Goal: Information Seeking & Learning: Learn about a topic

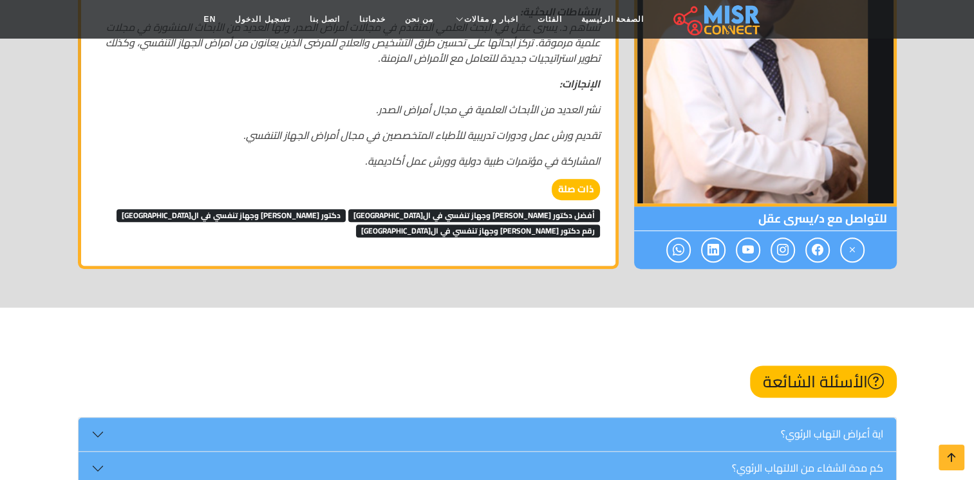
scroll to position [901, 0]
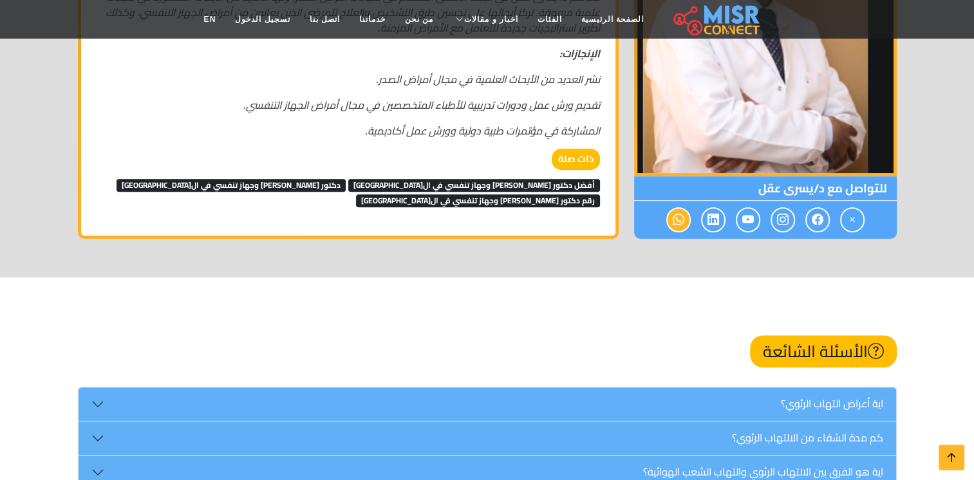
click at [679, 209] on icon at bounding box center [679, 219] width 12 height 21
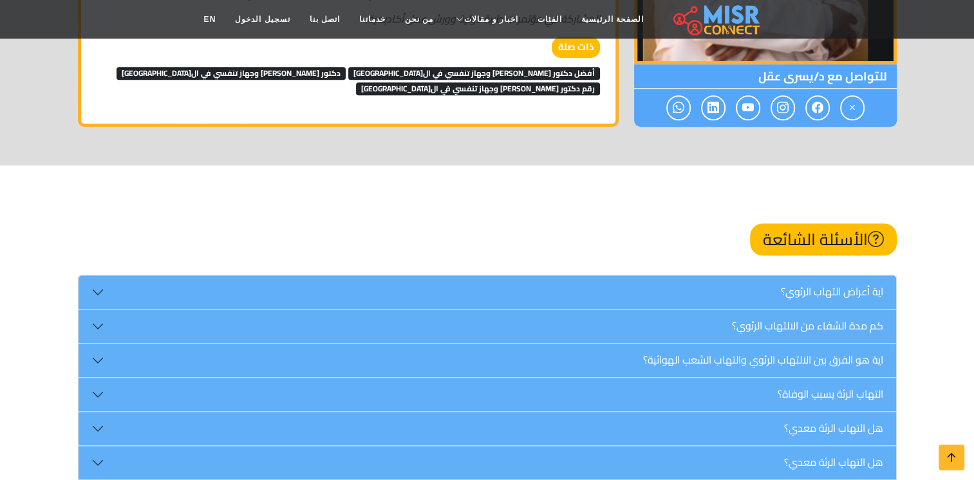
scroll to position [837, 0]
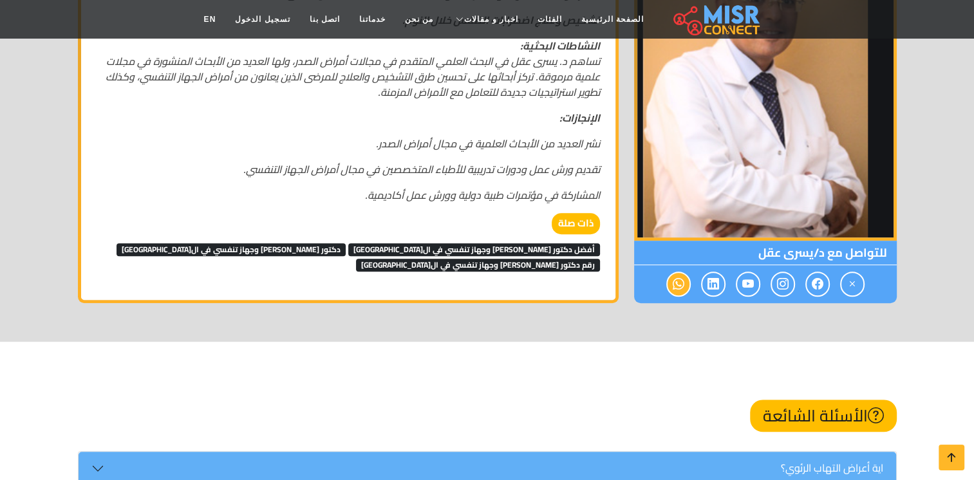
click at [683, 274] on icon at bounding box center [679, 284] width 12 height 21
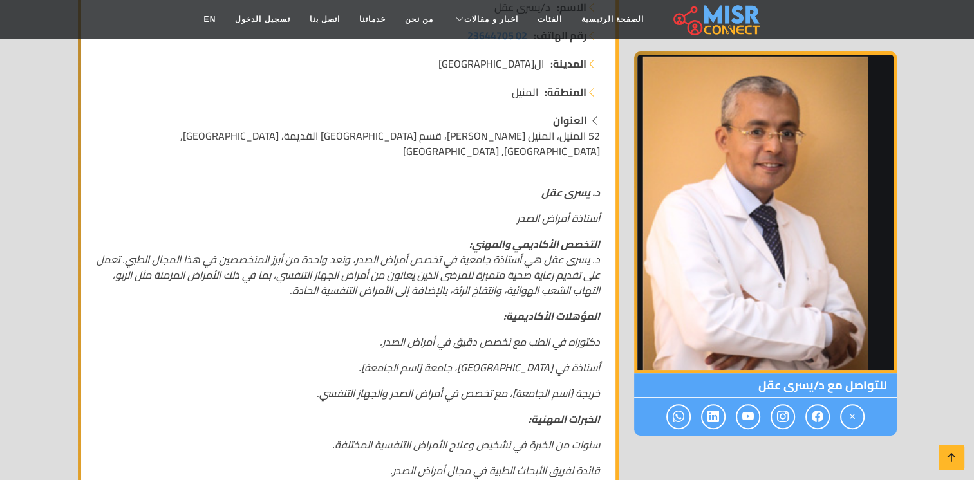
scroll to position [322, 0]
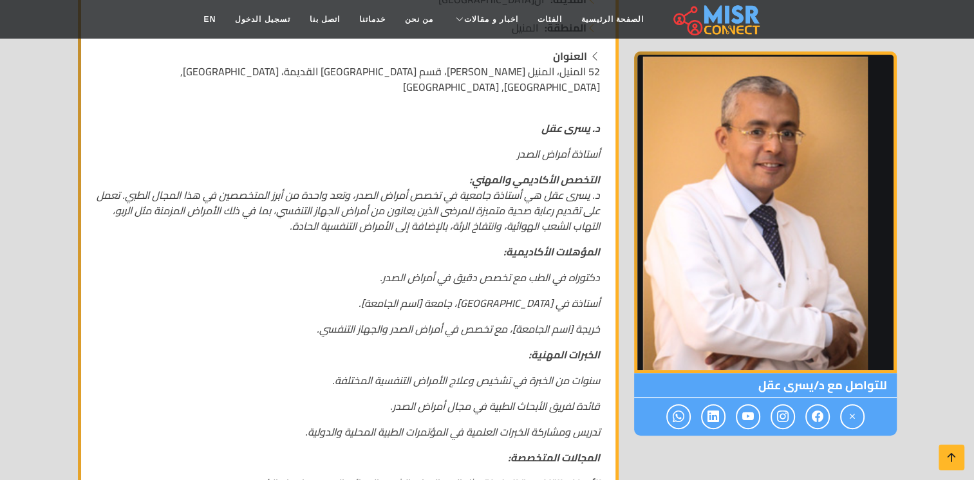
click at [567, 270] on em "دكتوراه في الطب مع تخصص دقيق في أمراض الصدر." at bounding box center [490, 277] width 220 height 19
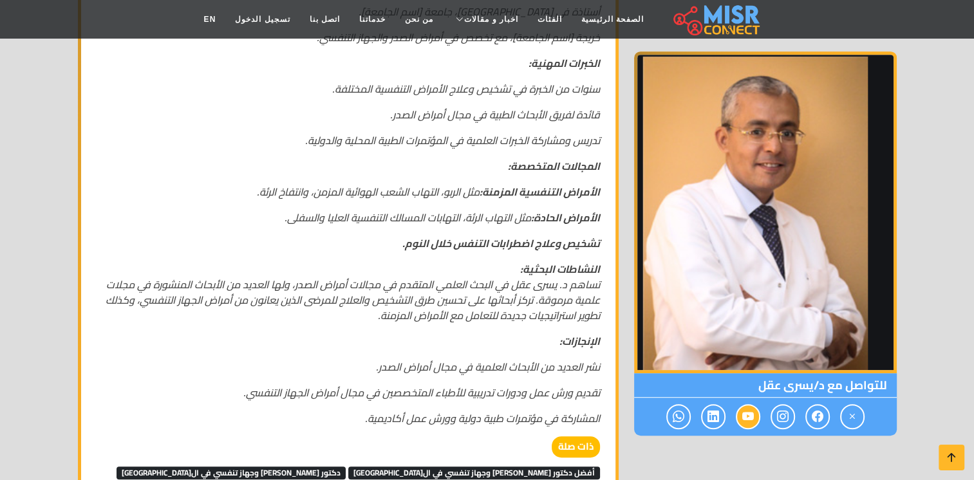
scroll to position [644, 0]
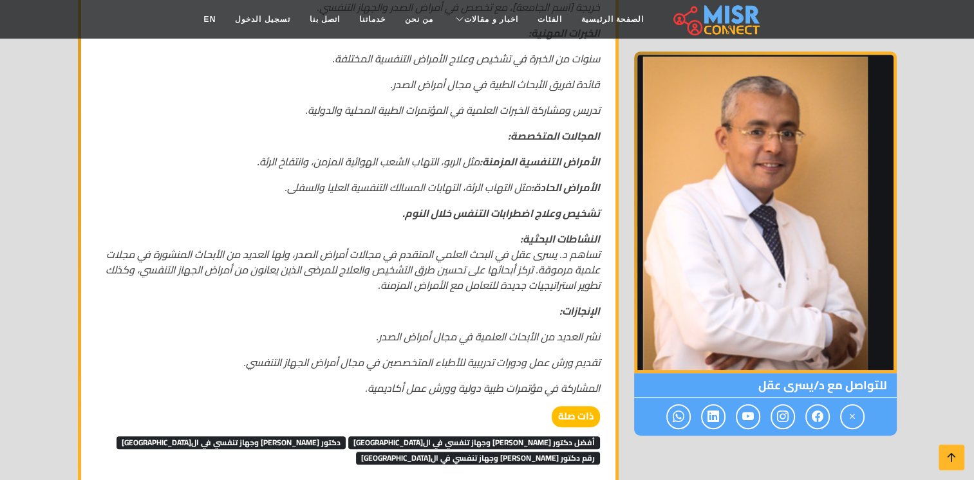
click at [664, 398] on div at bounding box center [765, 417] width 263 height 38
click at [673, 411] on icon at bounding box center [679, 416] width 12 height 21
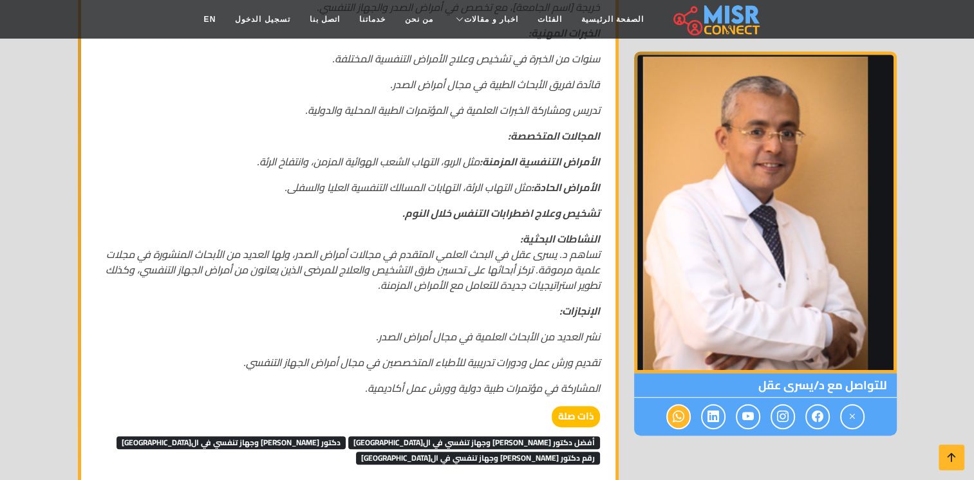
click at [673, 411] on icon at bounding box center [679, 416] width 12 height 21
click at [679, 422] on icon at bounding box center [679, 416] width 12 height 21
click at [679, 418] on icon at bounding box center [679, 416] width 12 height 21
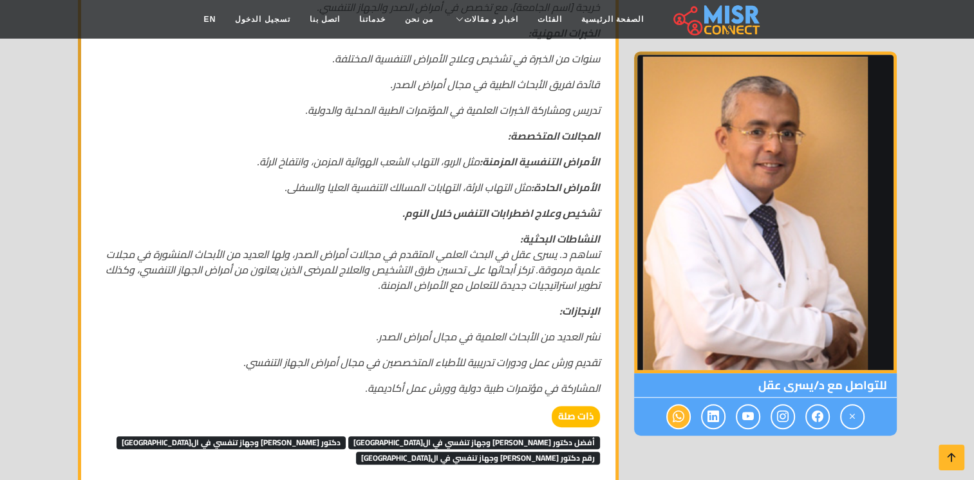
click at [679, 418] on icon at bounding box center [679, 416] width 12 height 21
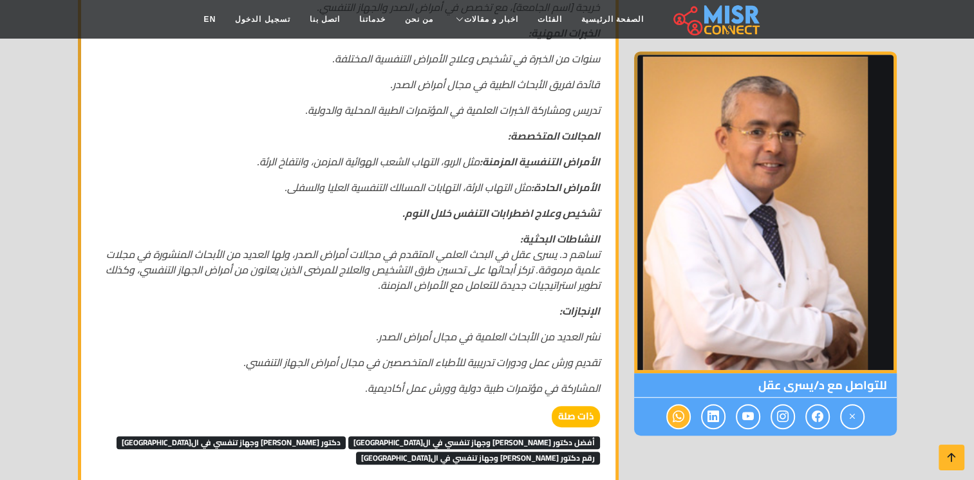
click at [679, 418] on icon at bounding box center [679, 416] width 12 height 21
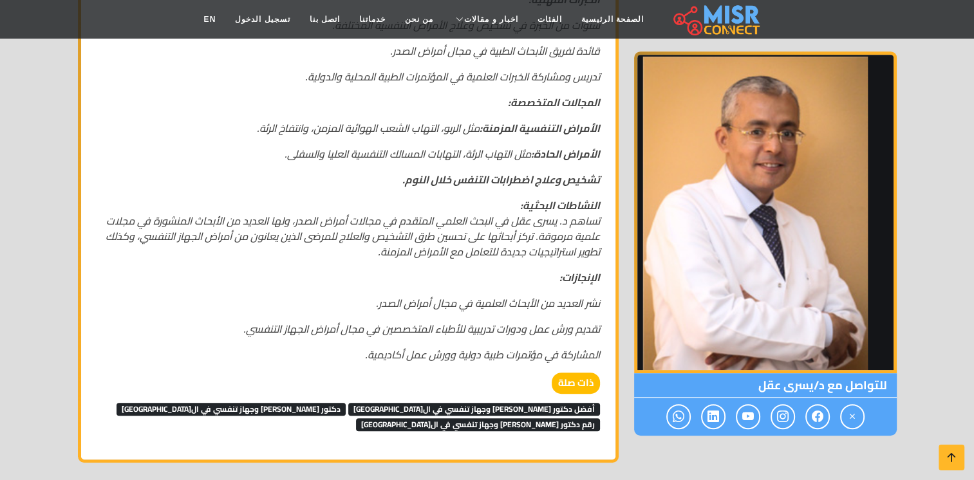
scroll to position [708, 0]
